Goal: Task Accomplishment & Management: Use online tool/utility

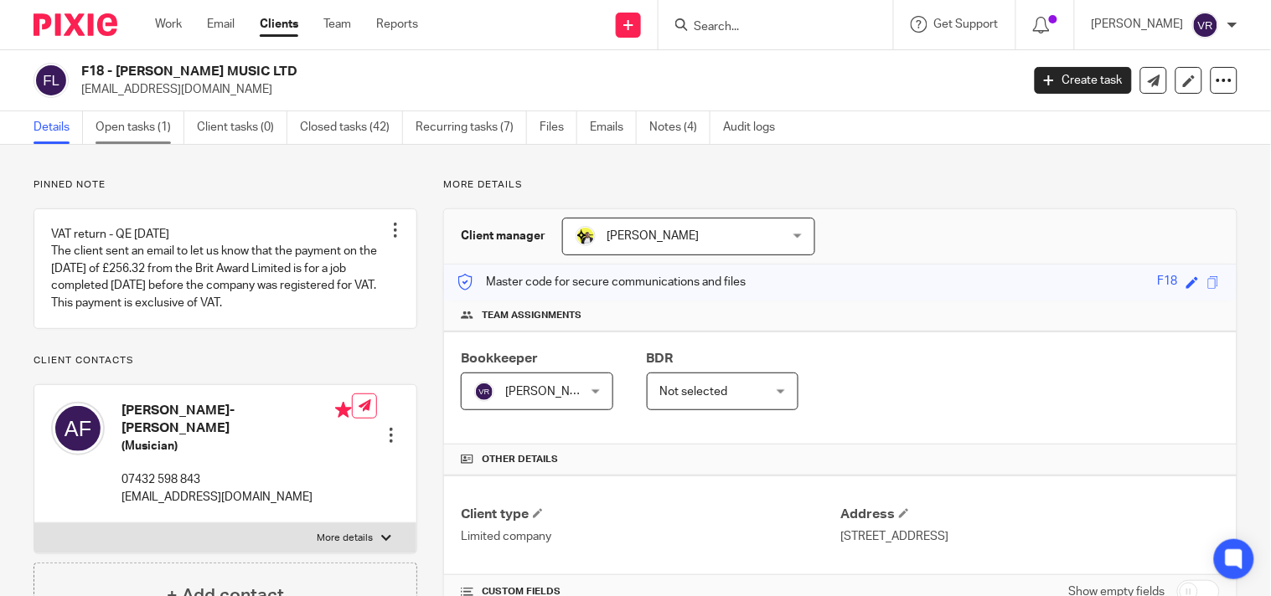
scroll to position [6, 0]
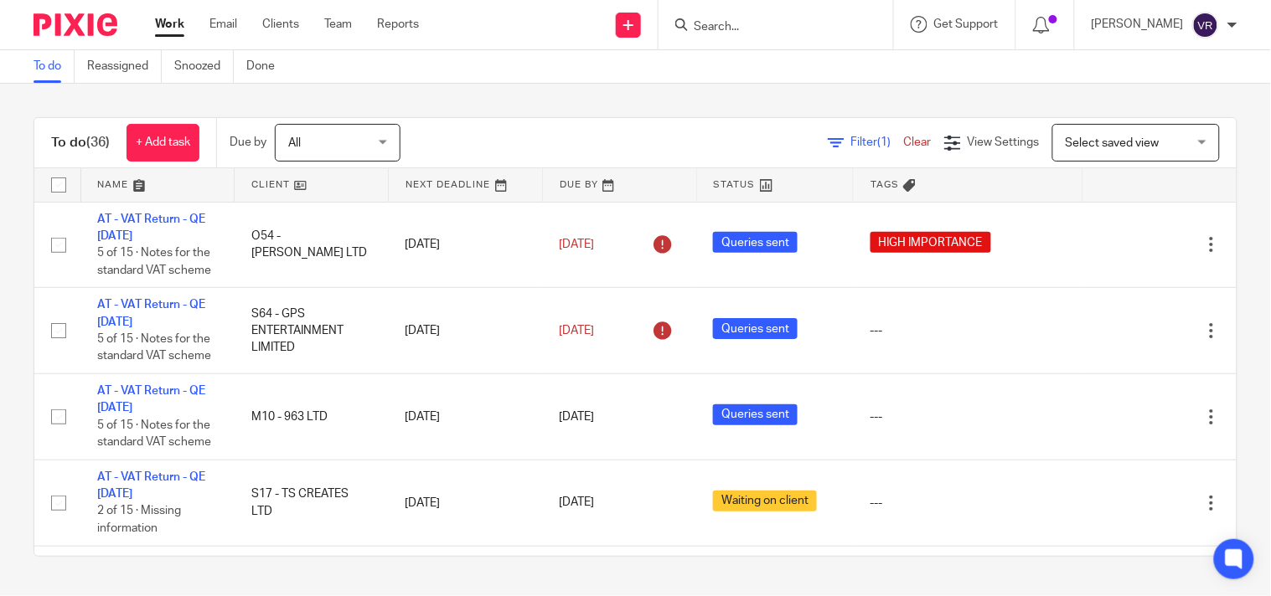
click at [658, 95] on div "To do (36) + Add task Due by All All Today Tomorrow This week Next week This mo…" at bounding box center [635, 337] width 1271 height 507
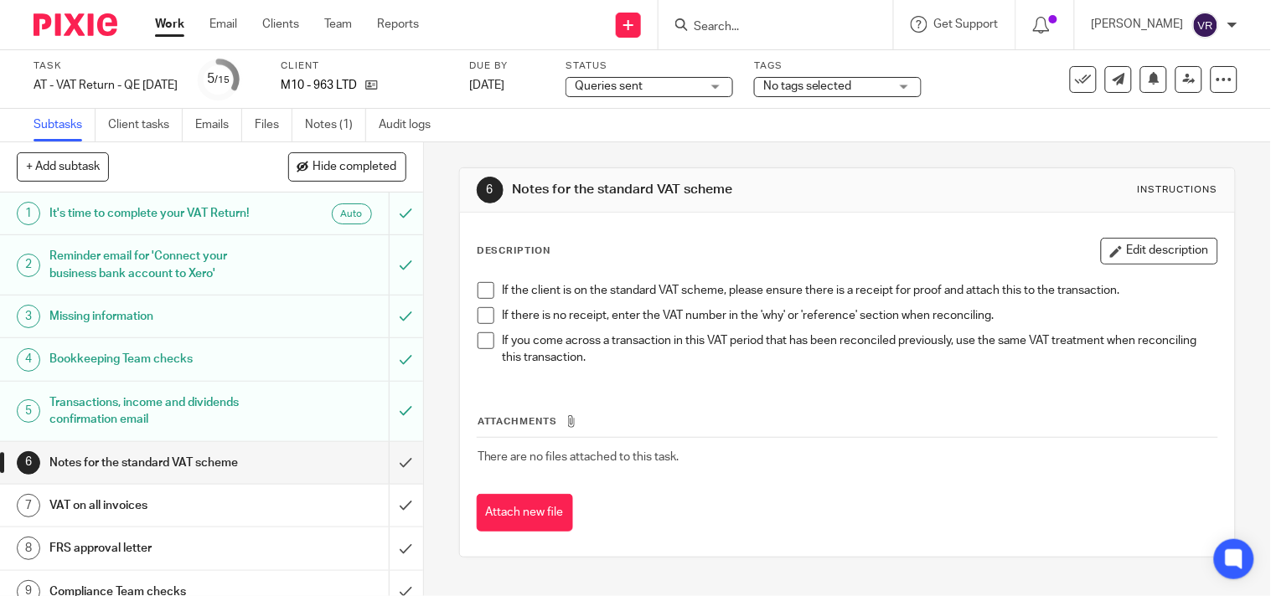
click at [733, 85] on div "Queries sent Queries sent" at bounding box center [649, 87] width 168 height 20
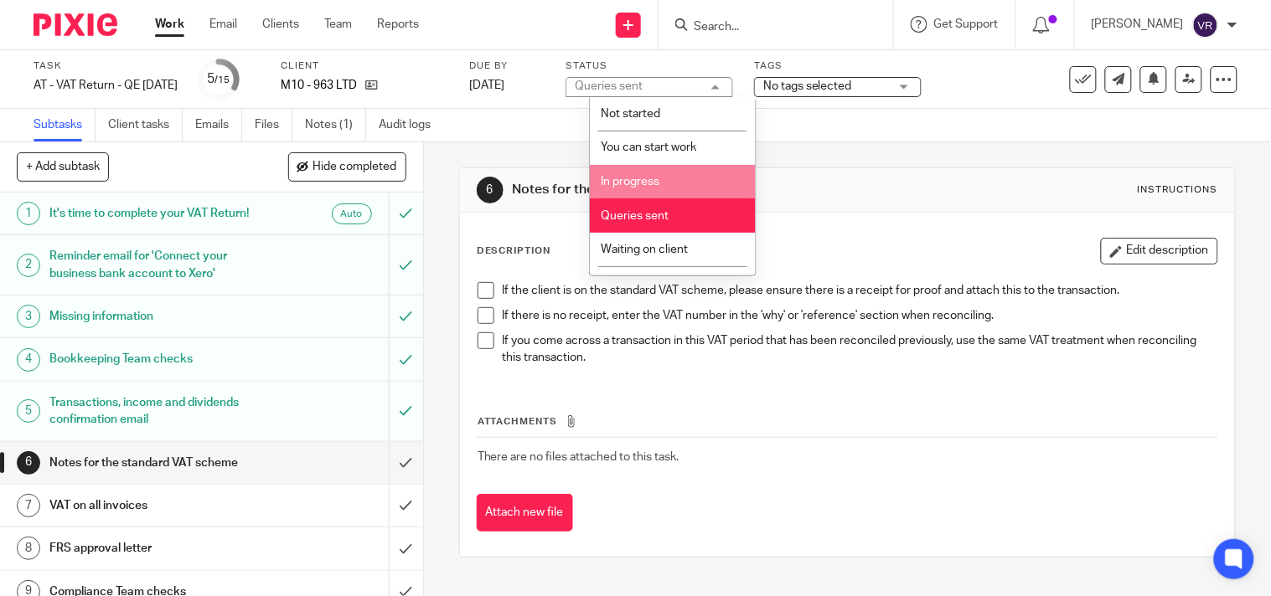
click at [652, 184] on span "In progress" at bounding box center [630, 182] width 59 height 12
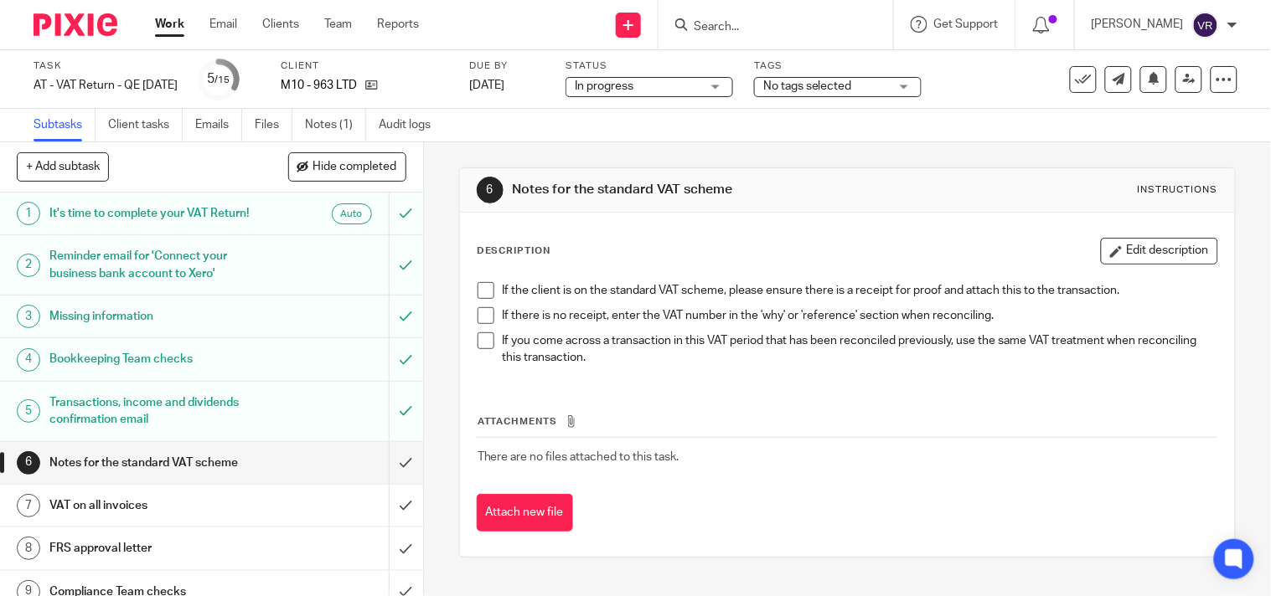
click at [652, 132] on div "Subtasks Client tasks Emails Files Notes (1) Audit logs" at bounding box center [635, 126] width 1271 height 34
click at [266, 127] on link "Files" at bounding box center [274, 125] width 38 height 33
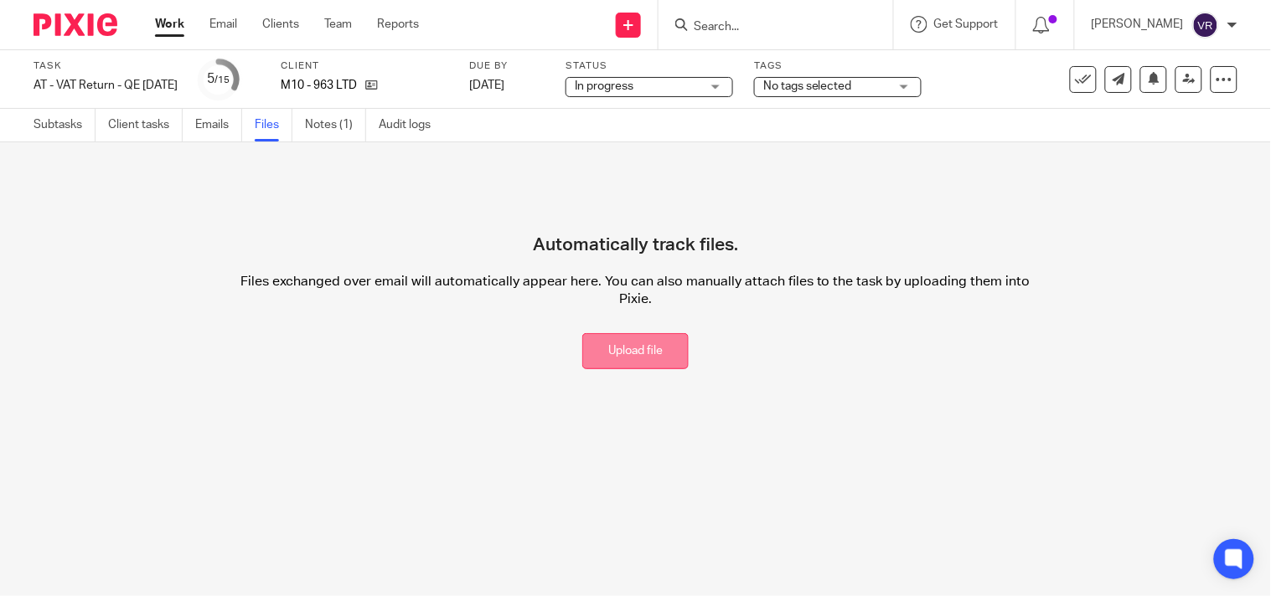
click at [598, 350] on button "Upload file" at bounding box center [635, 351] width 106 height 36
